Goal: Task Accomplishment & Management: Use online tool/utility

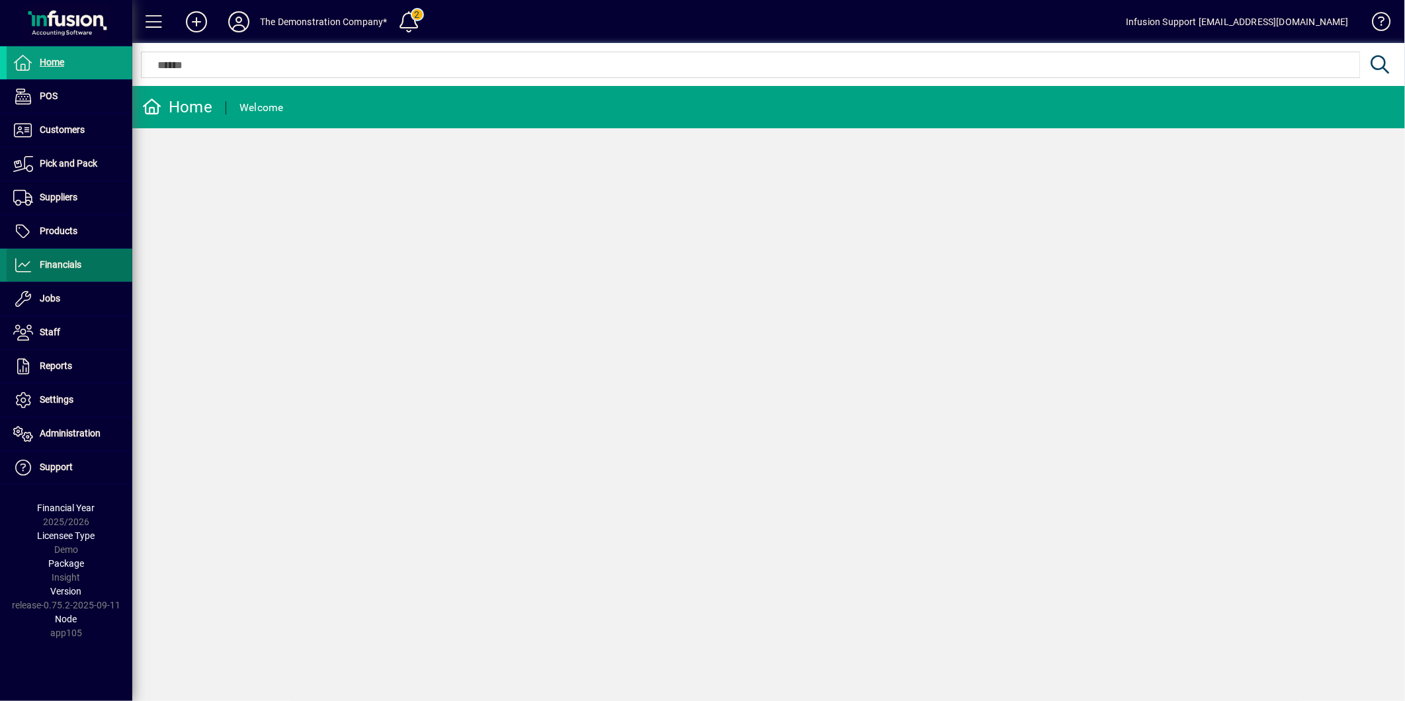
click at [71, 258] on span "Financials" at bounding box center [44, 265] width 75 height 16
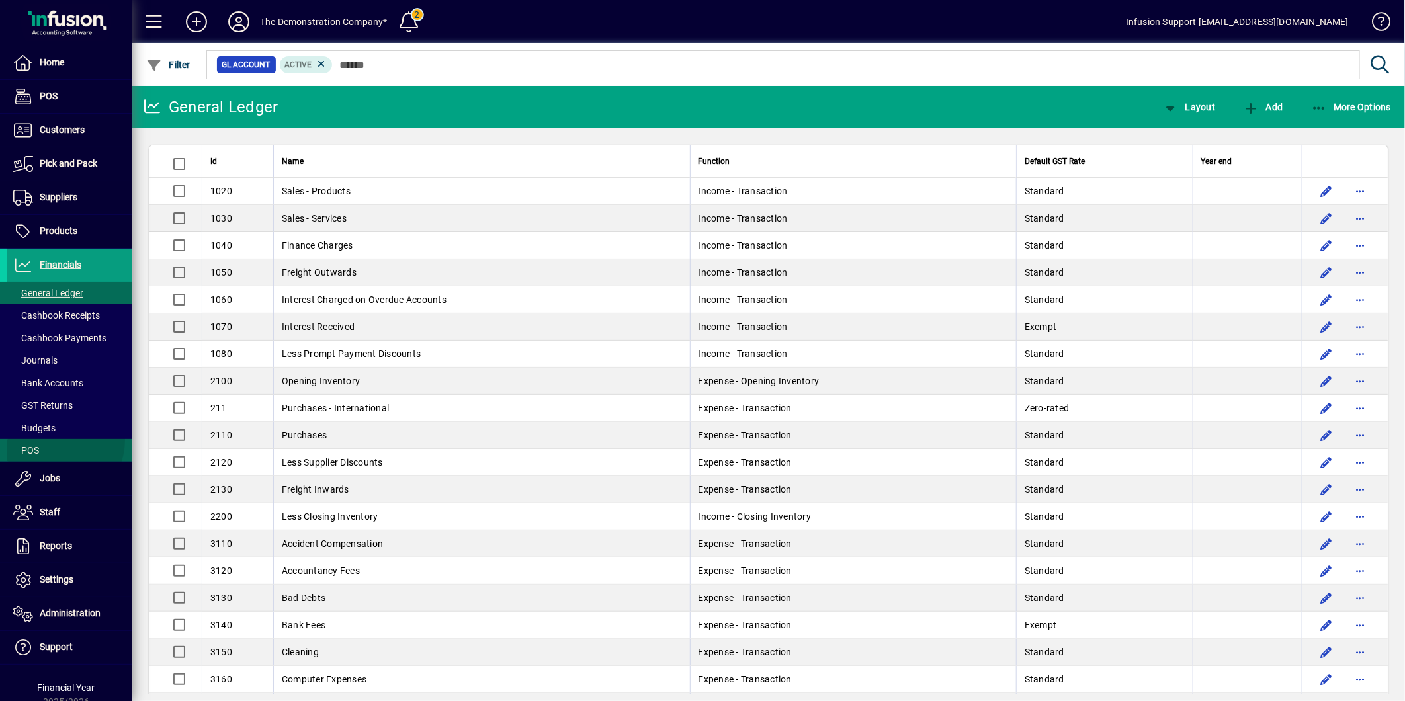
click at [55, 440] on span at bounding box center [70, 450] width 126 height 32
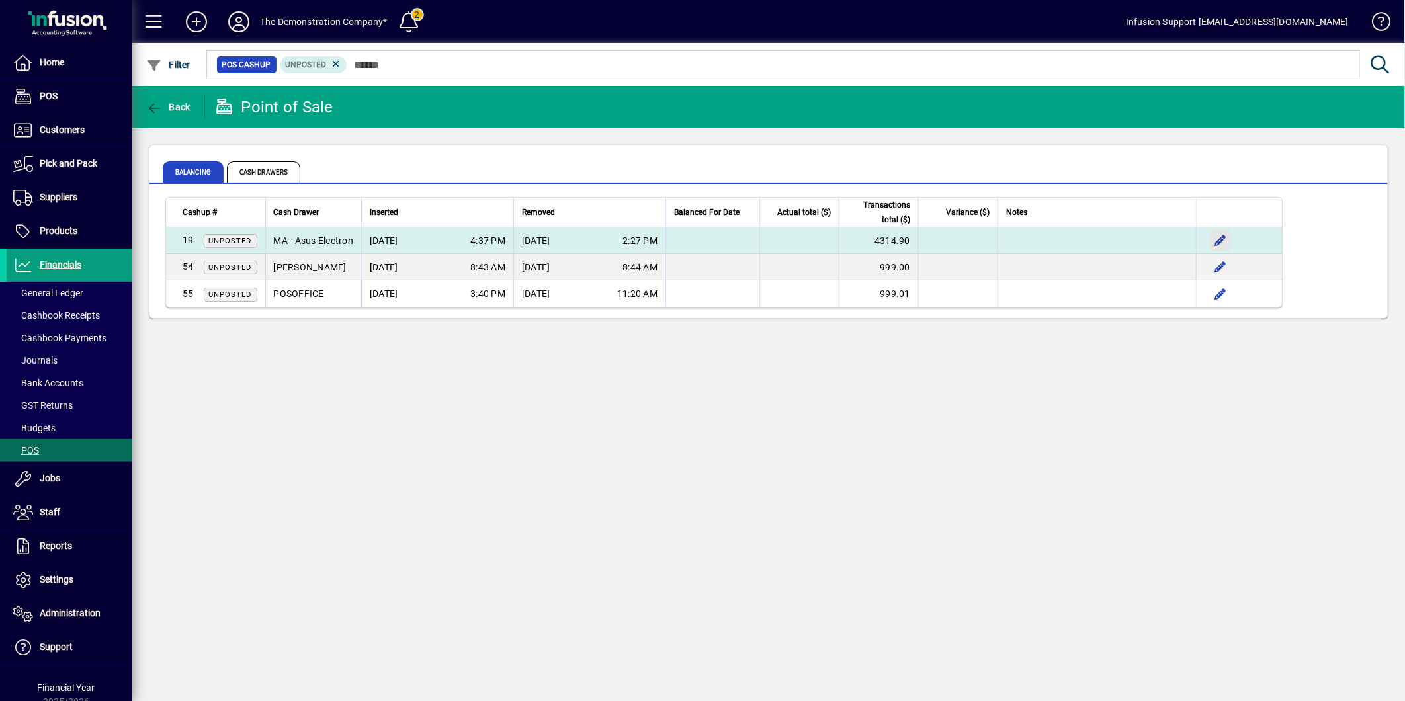
click at [1223, 237] on span "button" at bounding box center [1220, 241] width 32 height 32
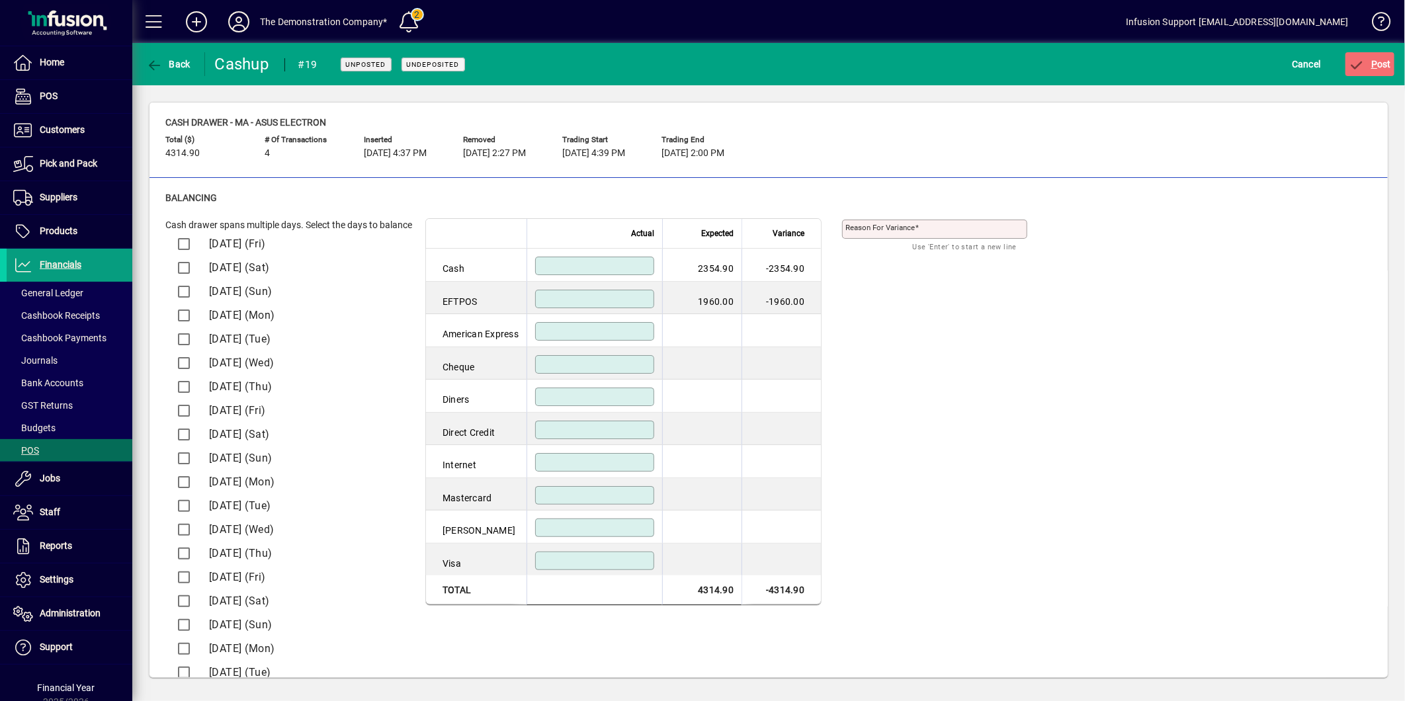
click at [618, 271] on input at bounding box center [595, 266] width 115 height 11
type input "*******"
click at [1009, 342] on div "Cash drawer spans multiple days. Select the days to balance [DATE] (Fri) [DATE]…" at bounding box center [768, 465] width 1206 height 495
click at [1361, 64] on icon "submit" at bounding box center [1356, 65] width 17 height 13
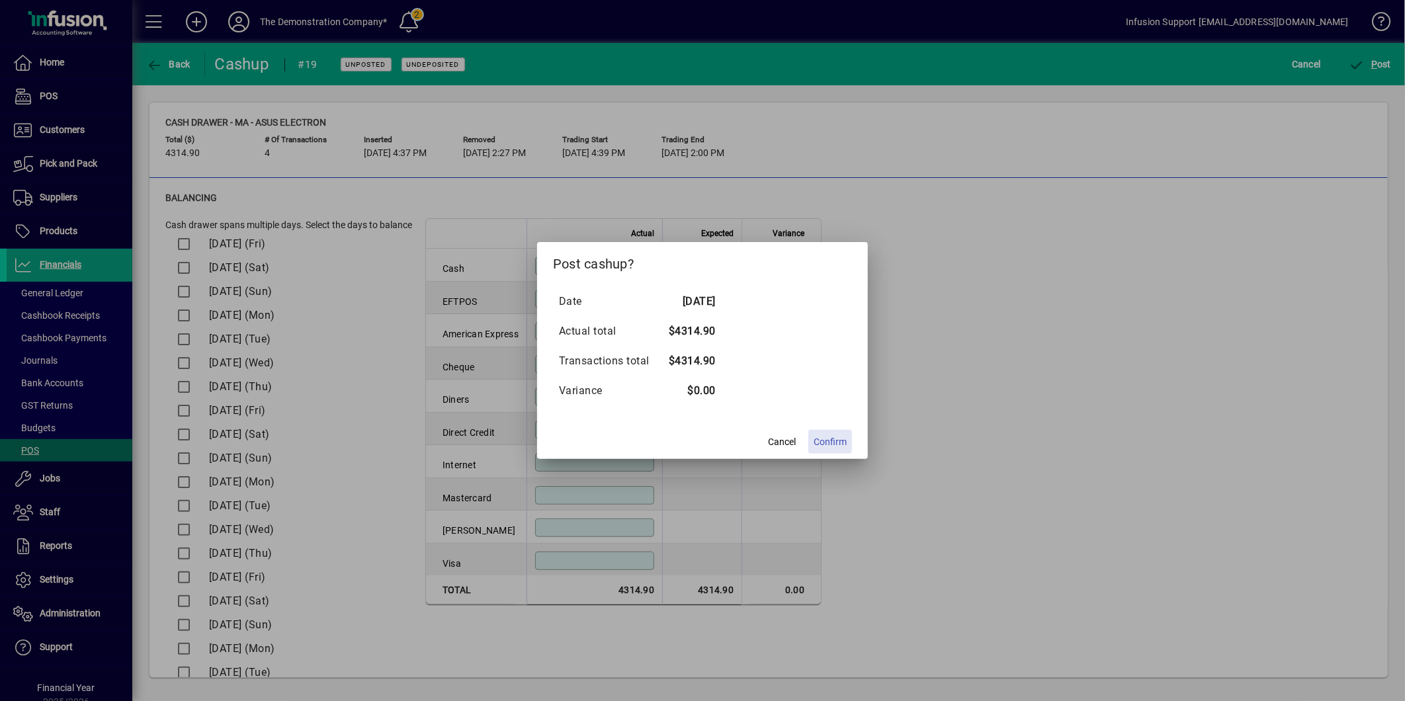
click at [821, 439] on span "Confirm" at bounding box center [829, 442] width 33 height 14
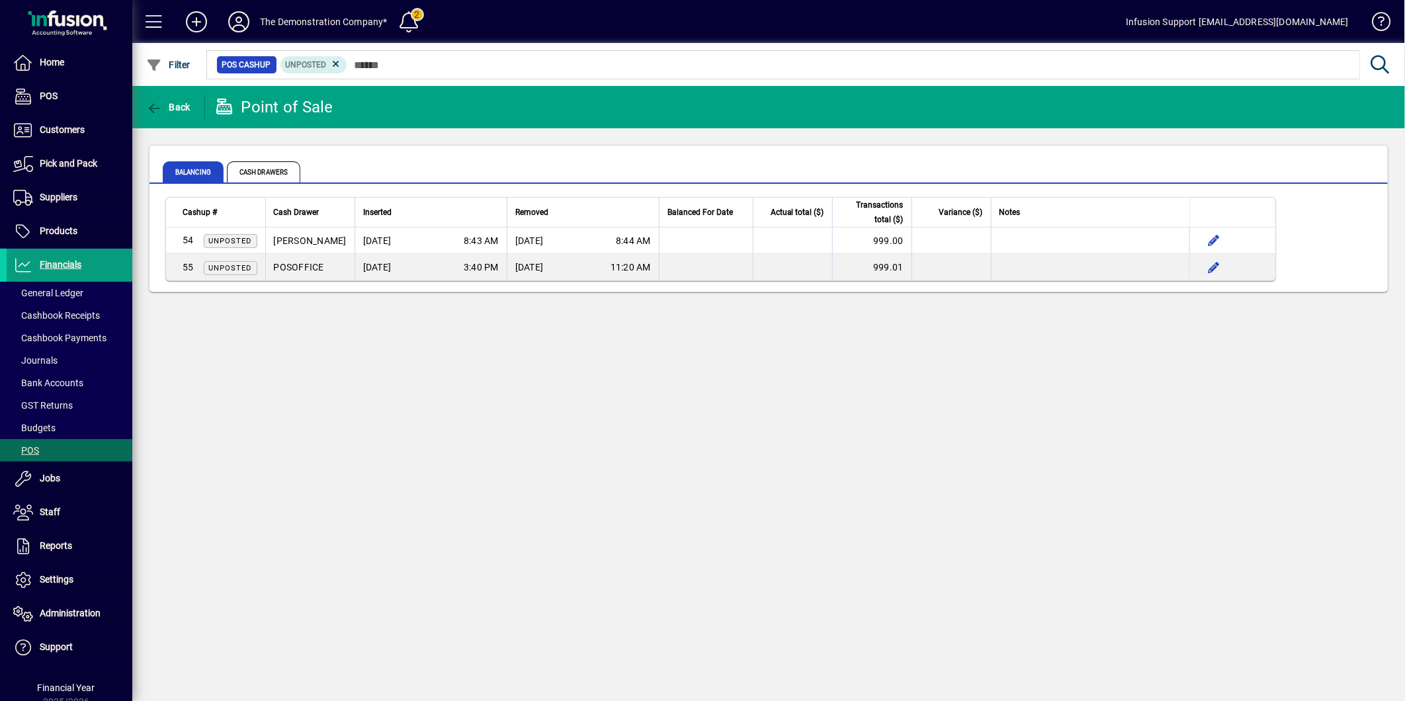
click at [981, 413] on div "Back Point of Sale Balancing Cash Drawers Cashup # Cash Drawer Inserted Removed…" at bounding box center [768, 393] width 1272 height 615
click at [1145, 430] on div "Back Point of Sale Balancing Cash Drawers Cashup # Cash Drawer Inserted Removed…" at bounding box center [768, 393] width 1272 height 615
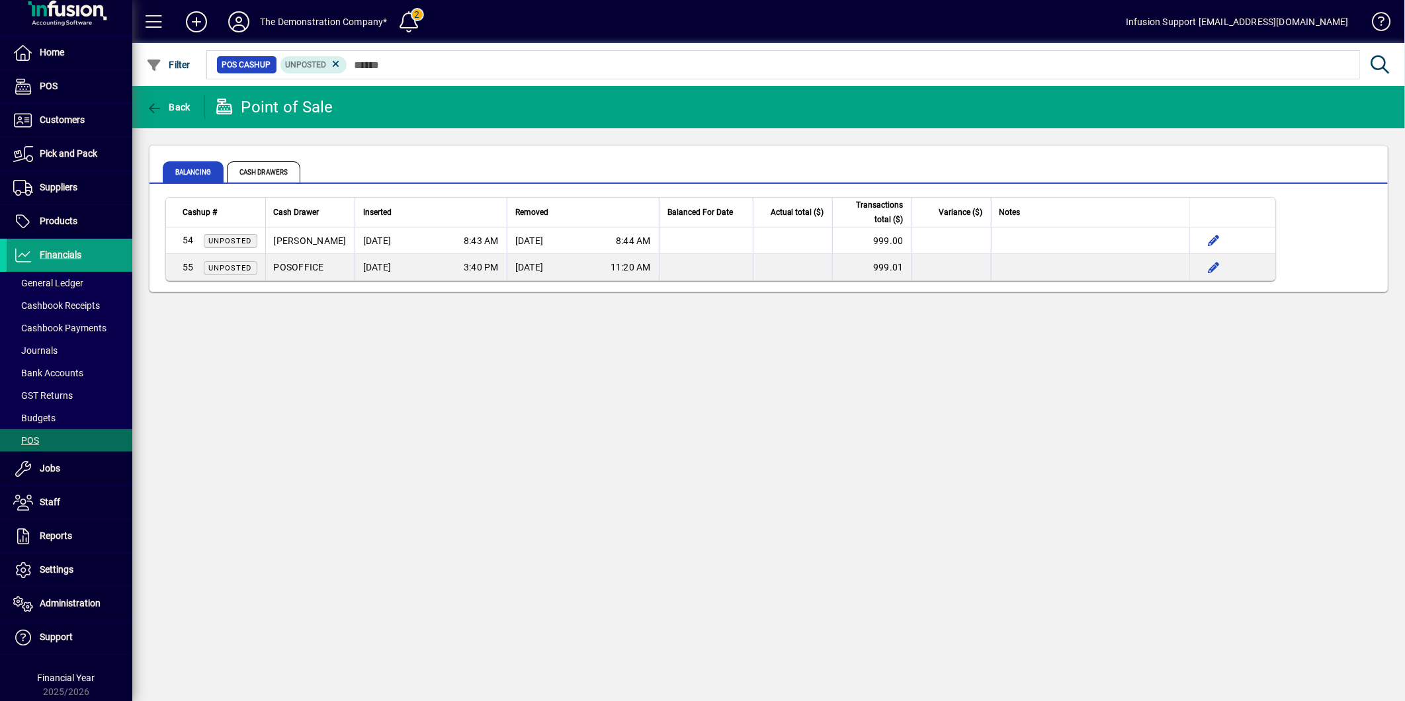
drag, startPoint x: 344, startPoint y: 444, endPoint x: 348, endPoint y: 421, distance: 22.8
click at [347, 430] on div "Back Point of Sale Balancing Cash Drawers Cashup # Cash Drawer Inserted Removed…" at bounding box center [768, 393] width 1272 height 615
click at [243, 20] on icon at bounding box center [238, 21] width 26 height 21
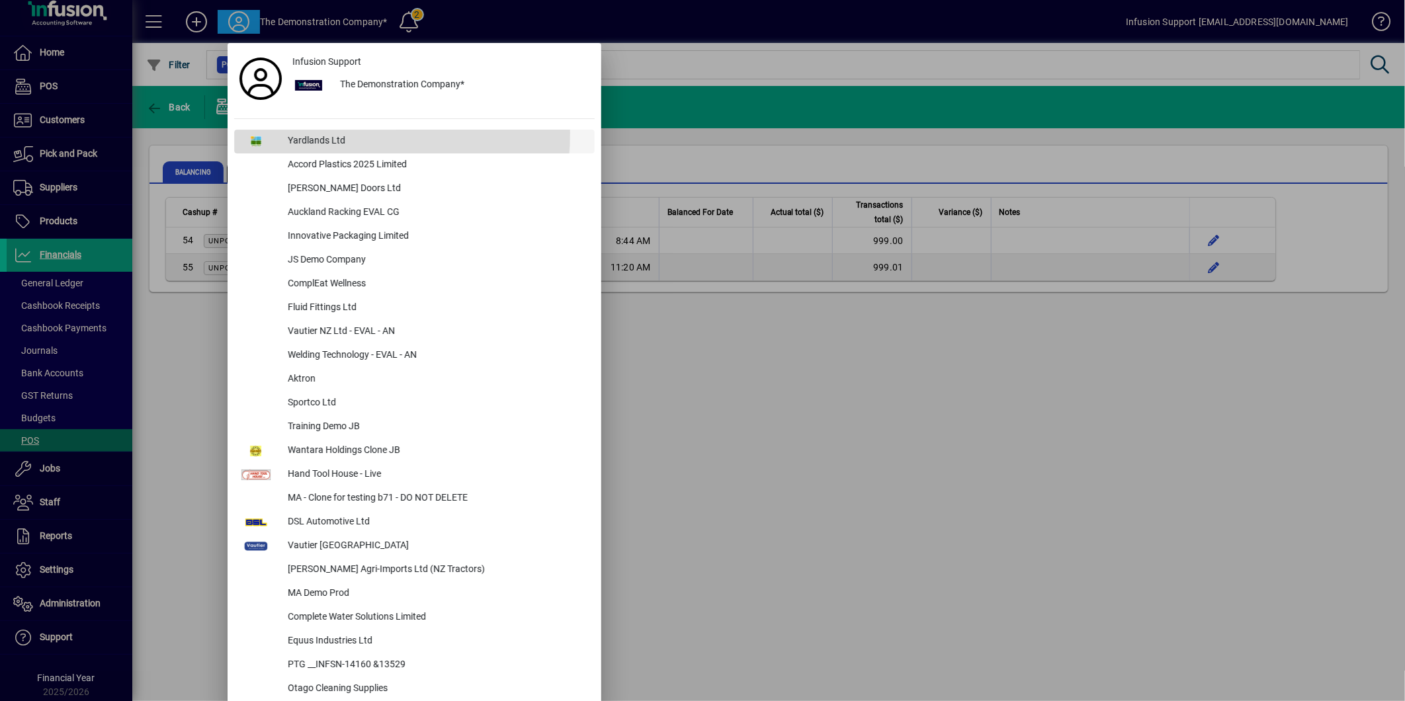
click at [315, 135] on div "Yardlands Ltd" at bounding box center [435, 142] width 317 height 24
